Goal: Information Seeking & Learning: Learn about a topic

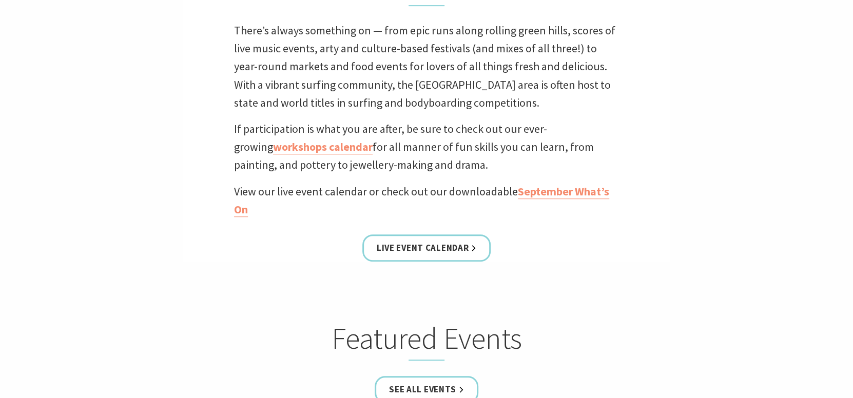
scroll to position [462, 0]
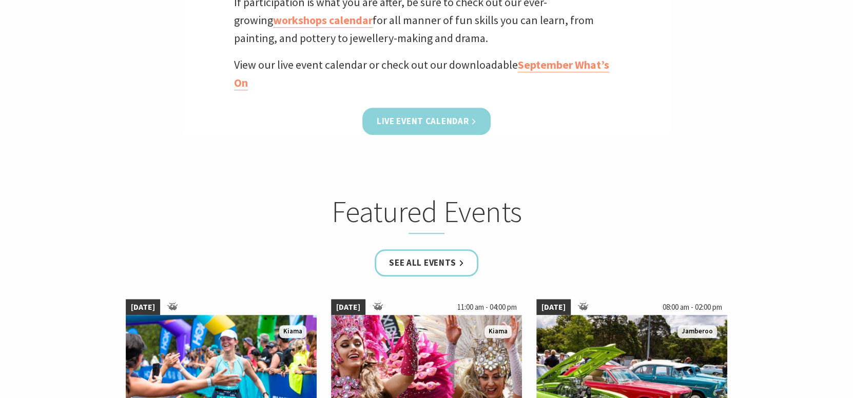
click at [438, 123] on link "Live Event Calendar" at bounding box center [426, 121] width 128 height 27
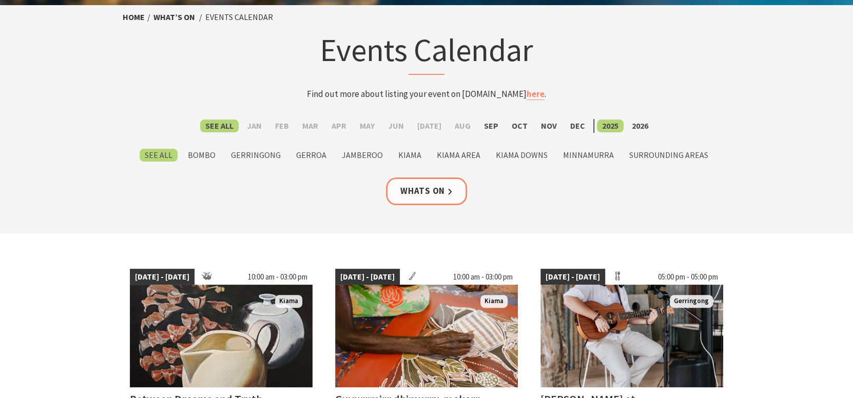
scroll to position [154, 0]
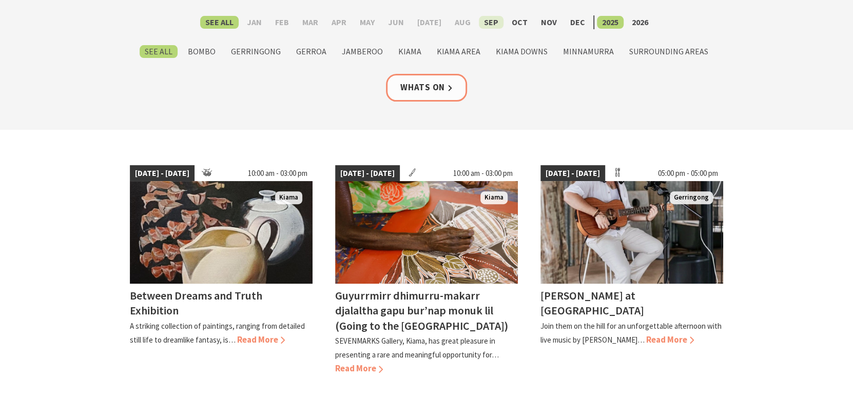
click at [489, 24] on label "Sep" at bounding box center [491, 22] width 25 height 13
click at [0, 0] on input "Sep" at bounding box center [0, 0] width 0 height 0
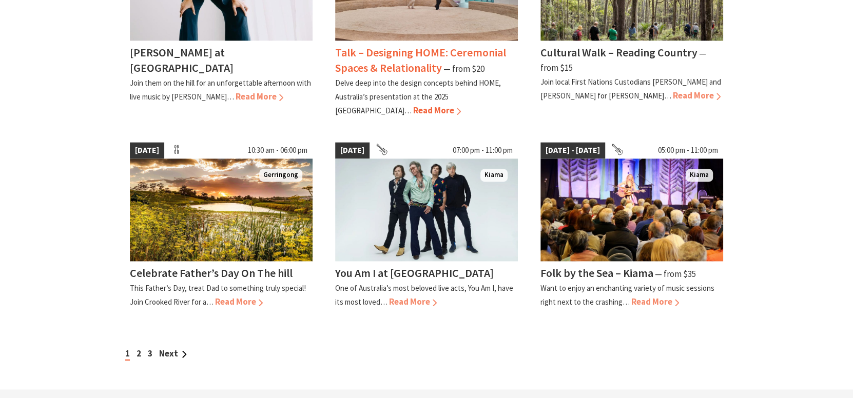
scroll to position [873, 0]
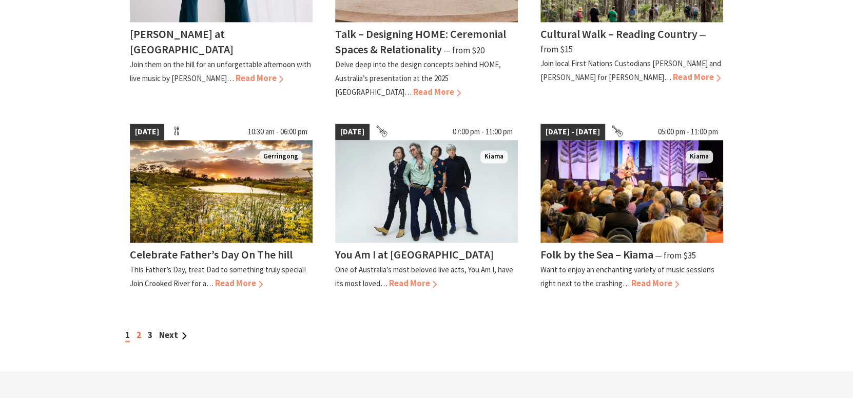
click at [139, 330] on link "2" at bounding box center [139, 335] width 5 height 11
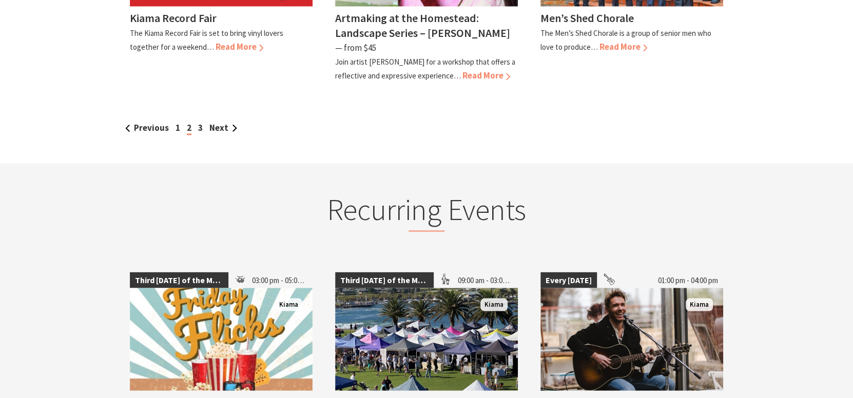
scroll to position [1078, 0]
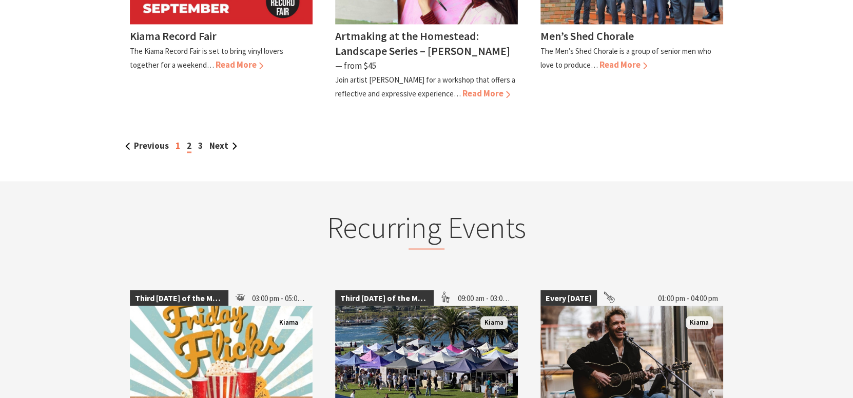
click at [176, 140] on link "1" at bounding box center [178, 145] width 5 height 11
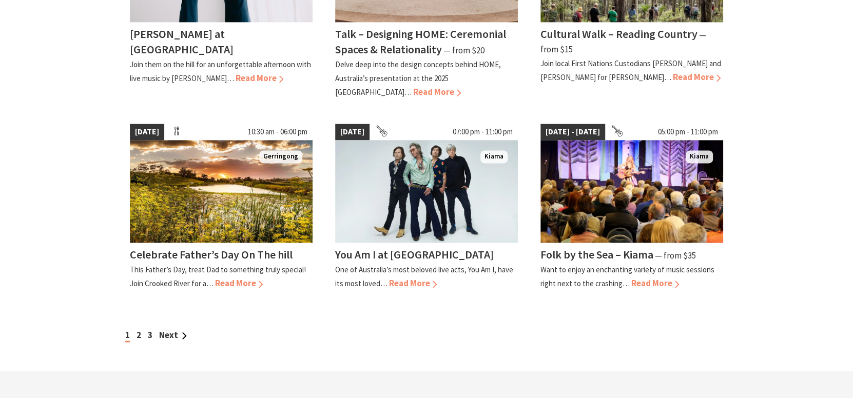
scroll to position [975, 0]
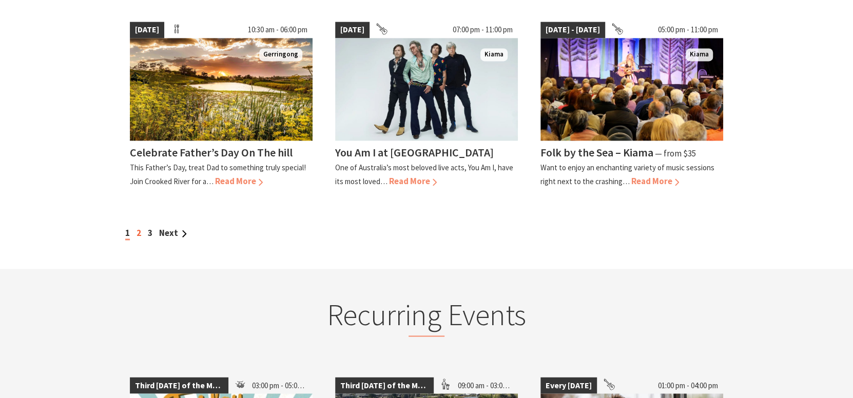
click at [140, 227] on link "2" at bounding box center [139, 232] width 5 height 11
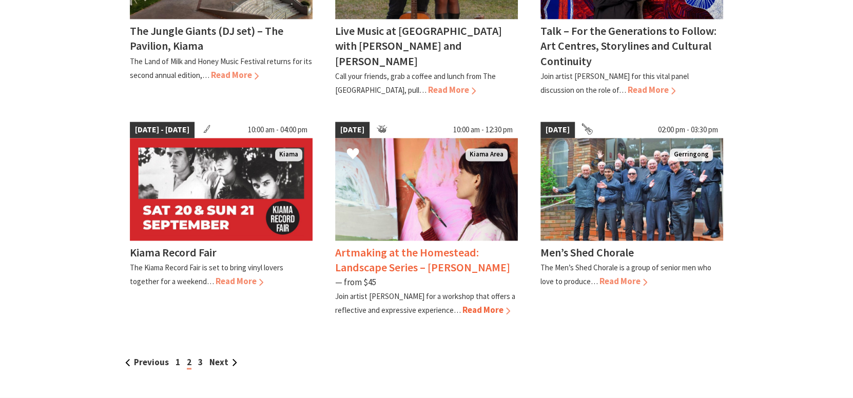
scroll to position [873, 0]
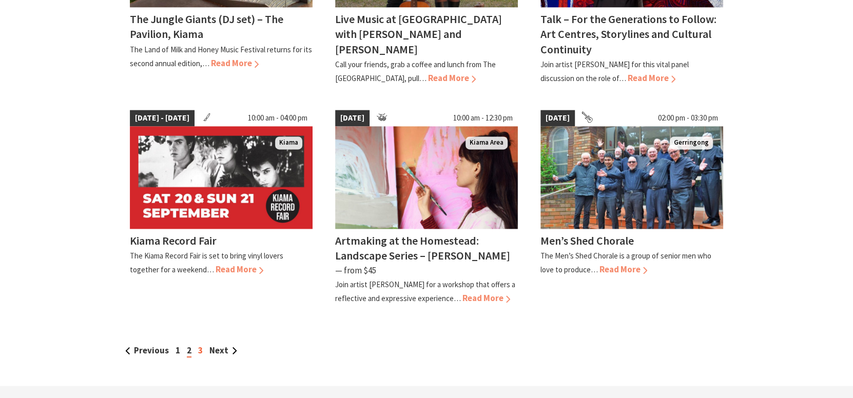
click at [200, 345] on link "3" at bounding box center [200, 350] width 5 height 11
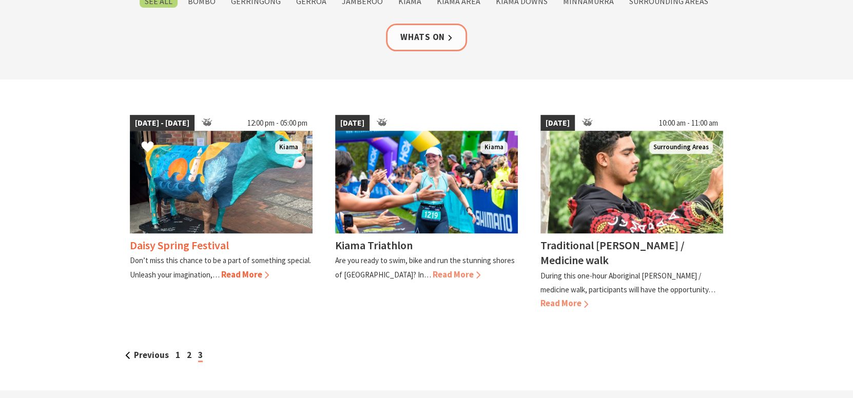
scroll to position [205, 0]
